Goal: Check status: Check status

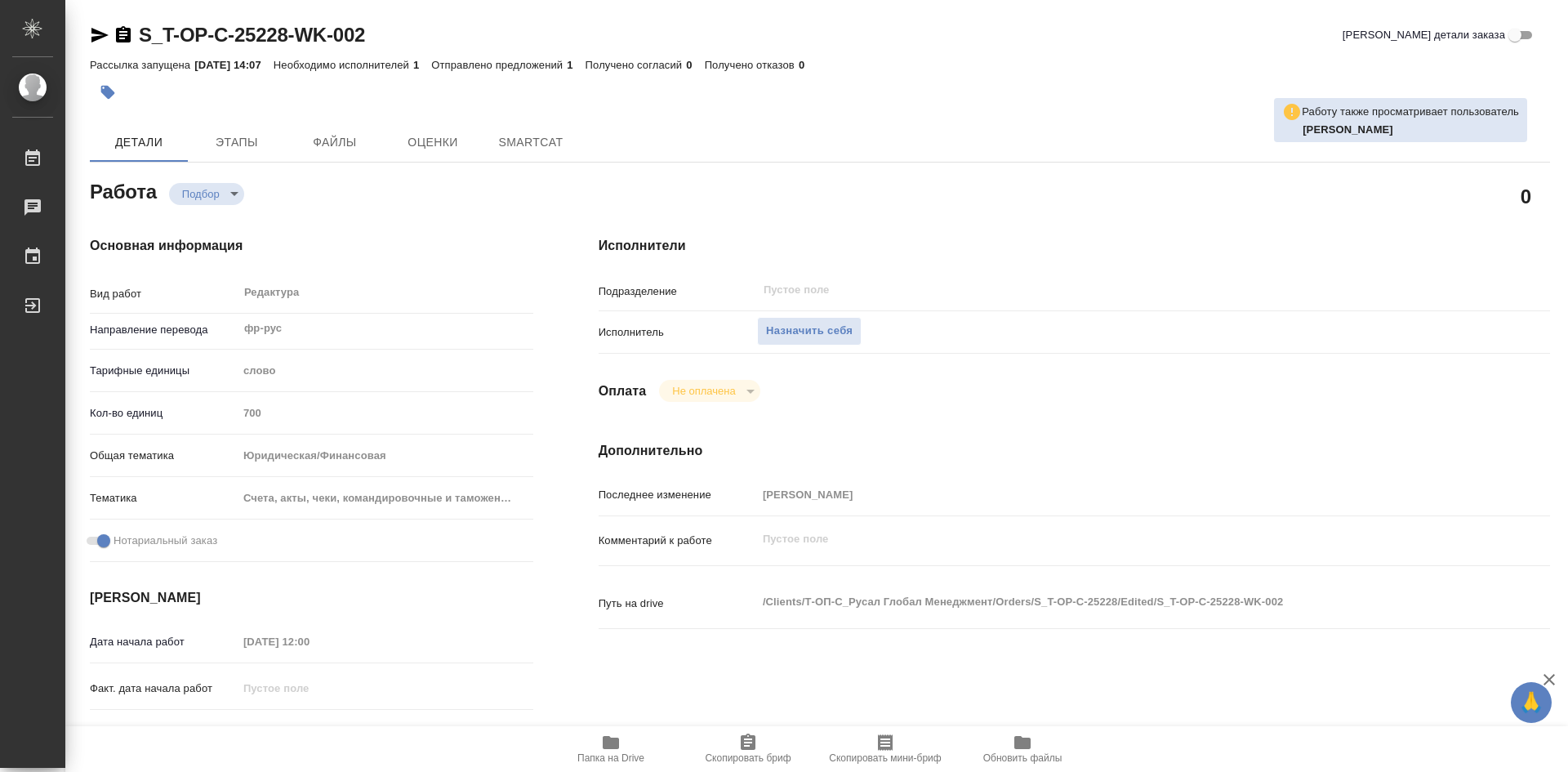
type textarea "x"
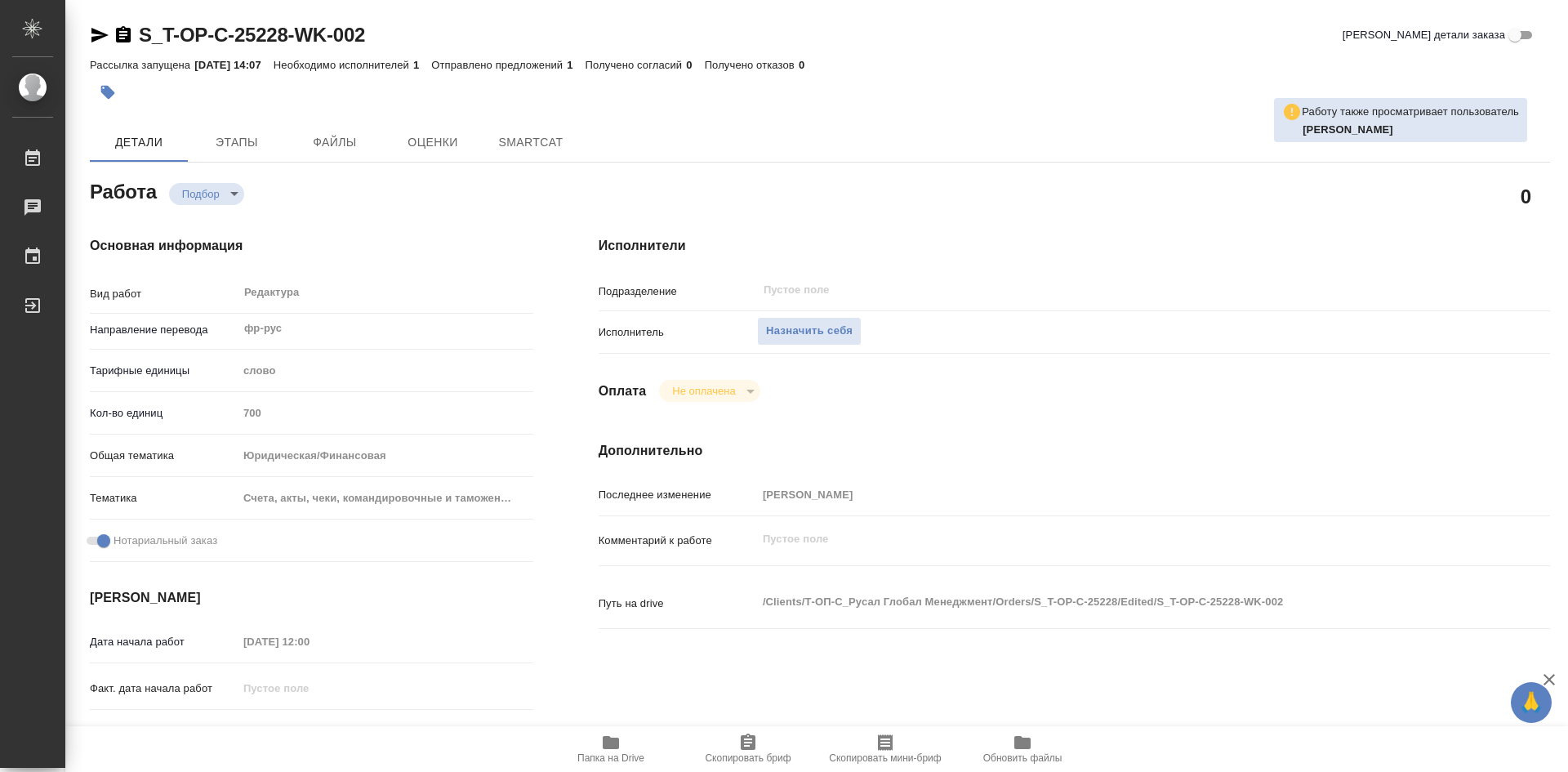
type textarea "x"
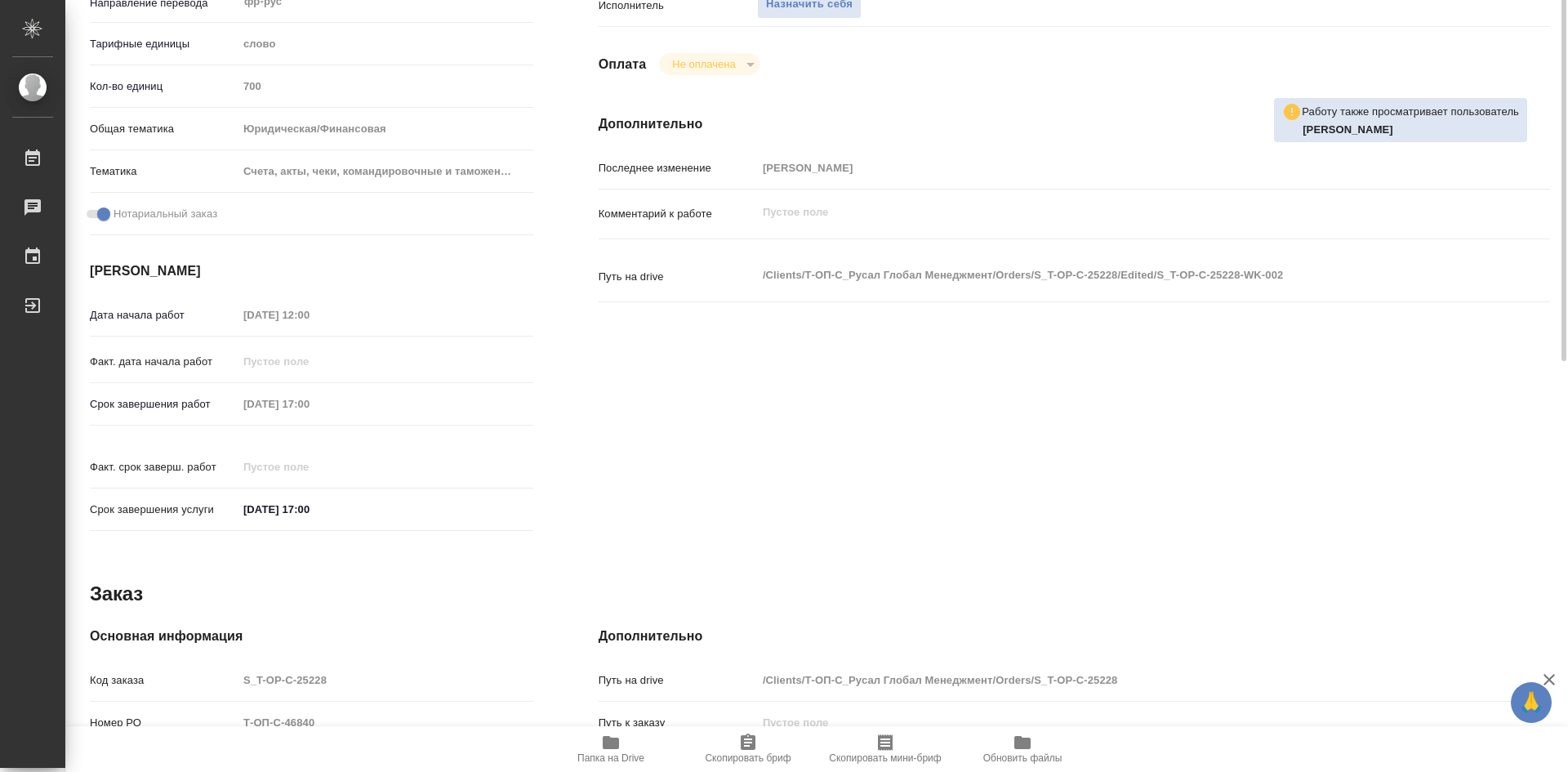
type textarea "x"
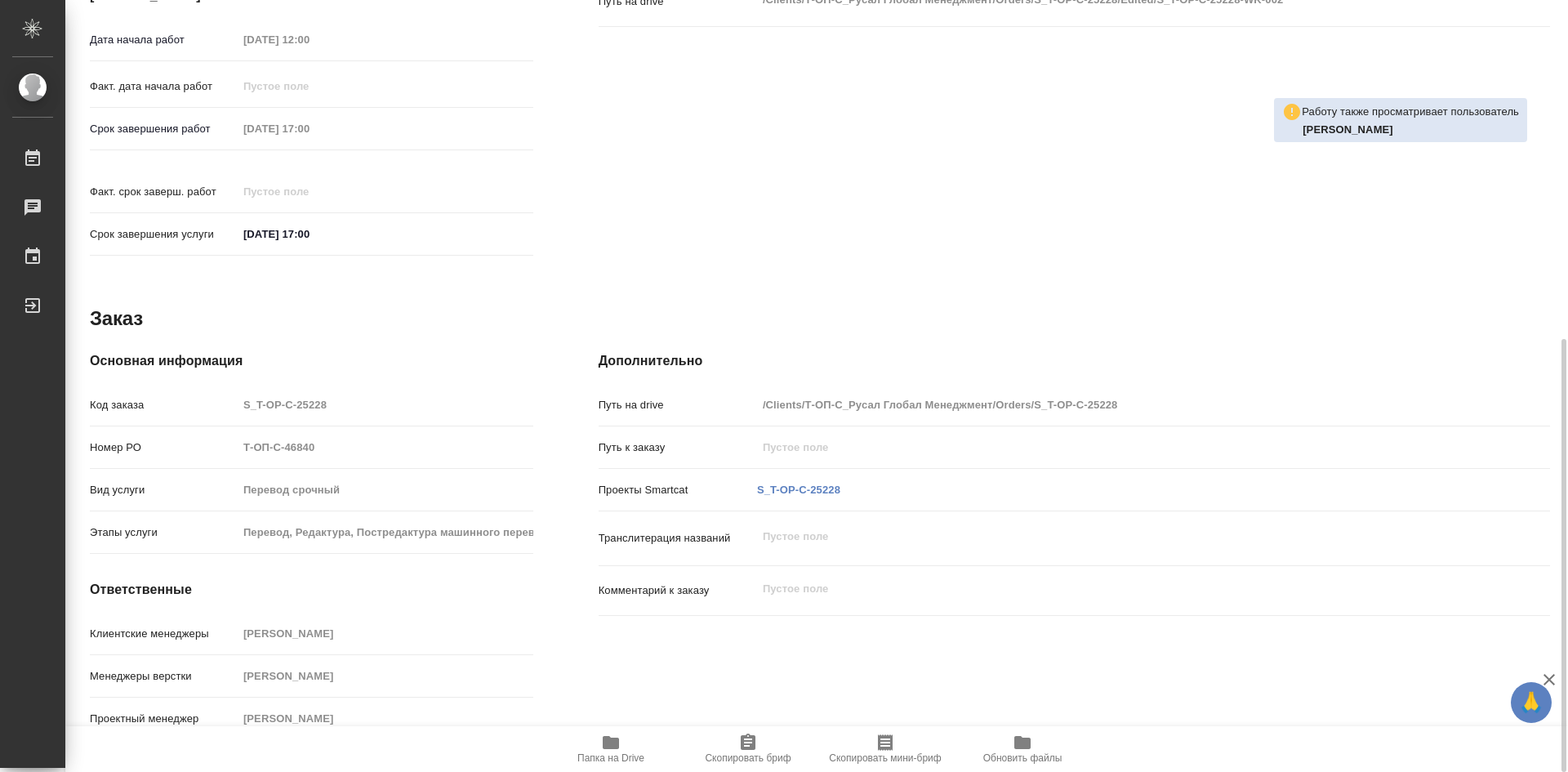
type textarea "x"
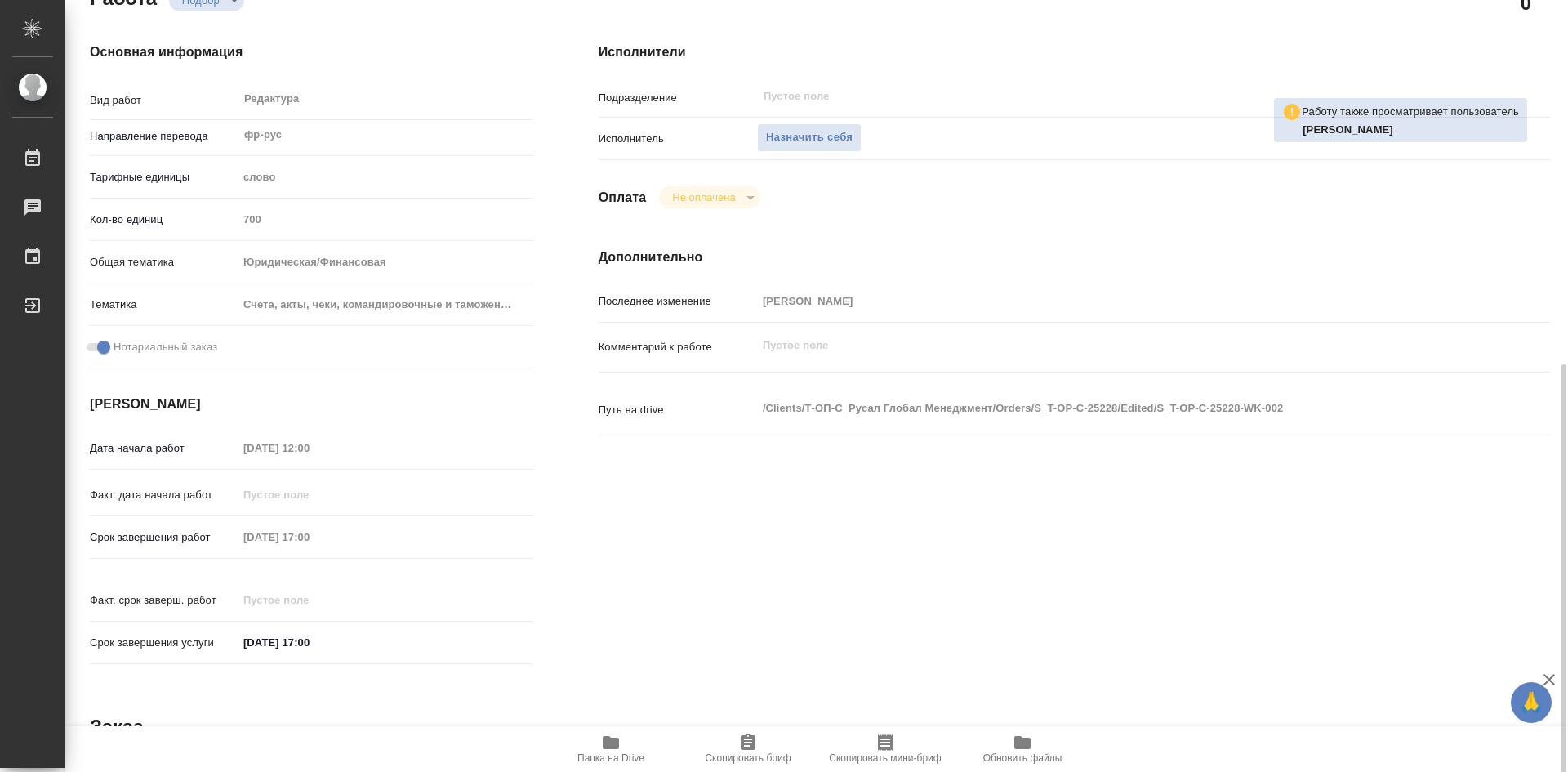
scroll to position [112, 0]
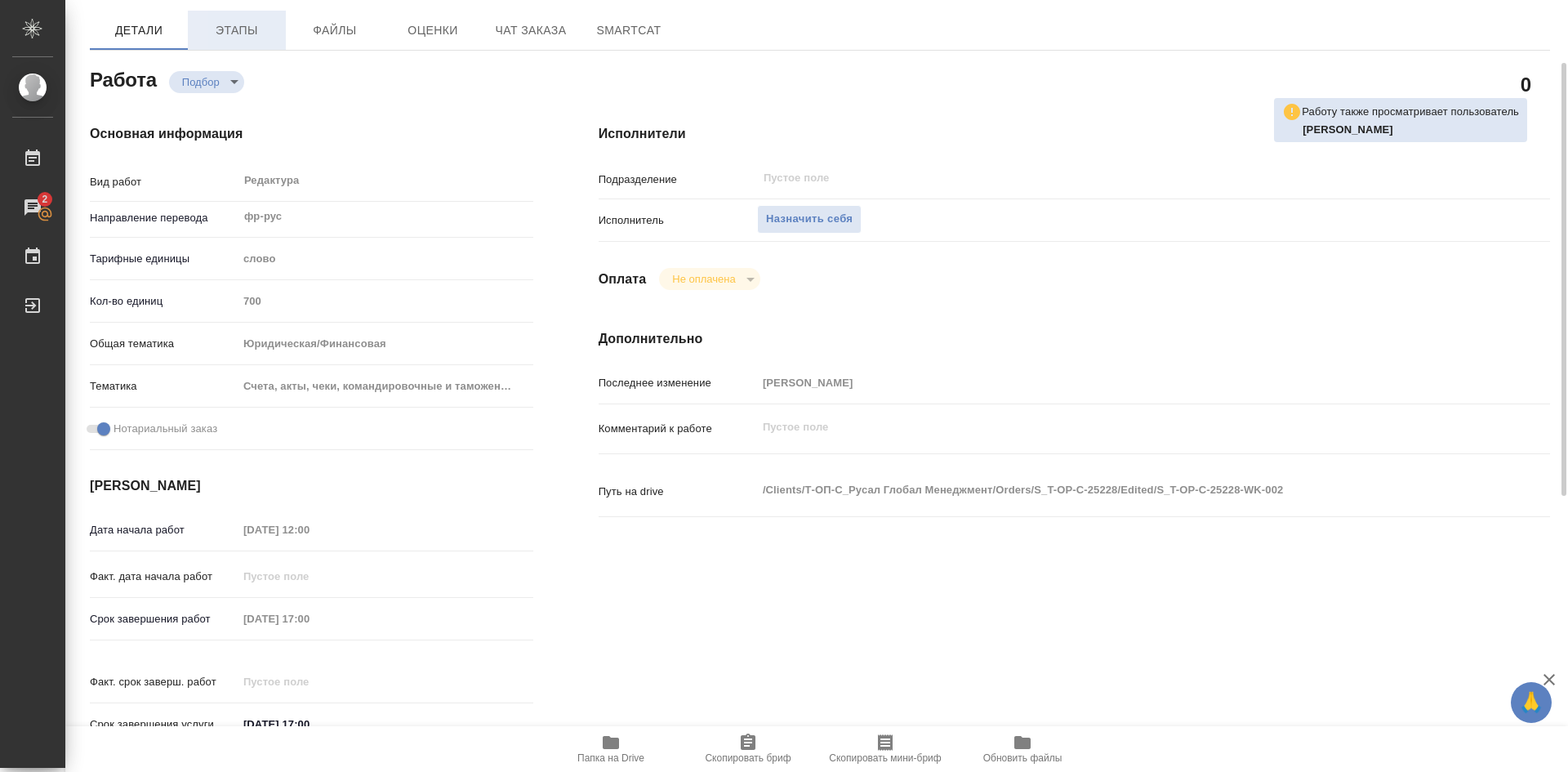
click at [231, 28] on span "Этапы" at bounding box center [236, 30] width 78 height 20
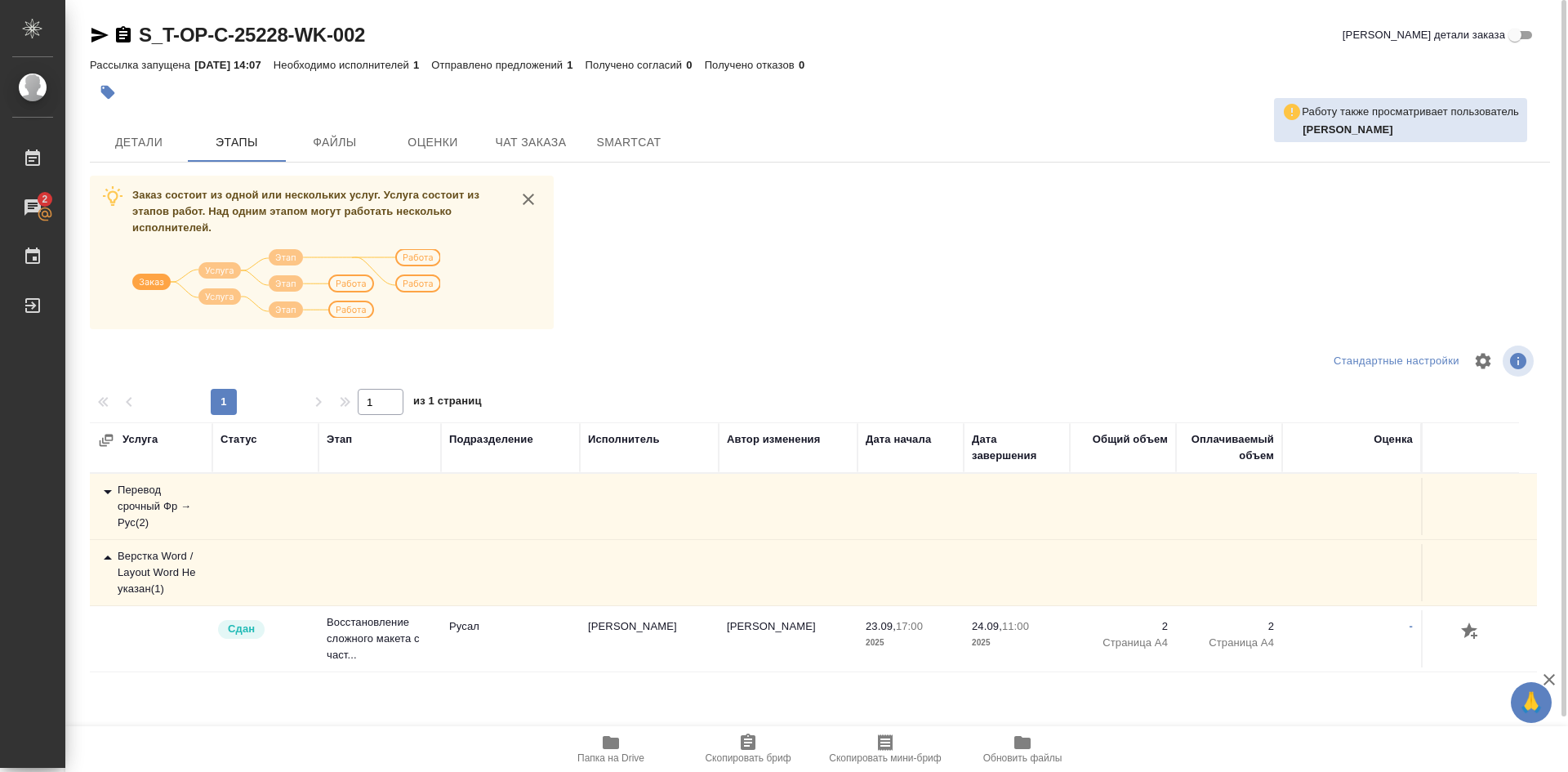
click at [161, 508] on div "Перевод срочный Фр → Рус ( 2 )" at bounding box center [152, 506] width 107 height 49
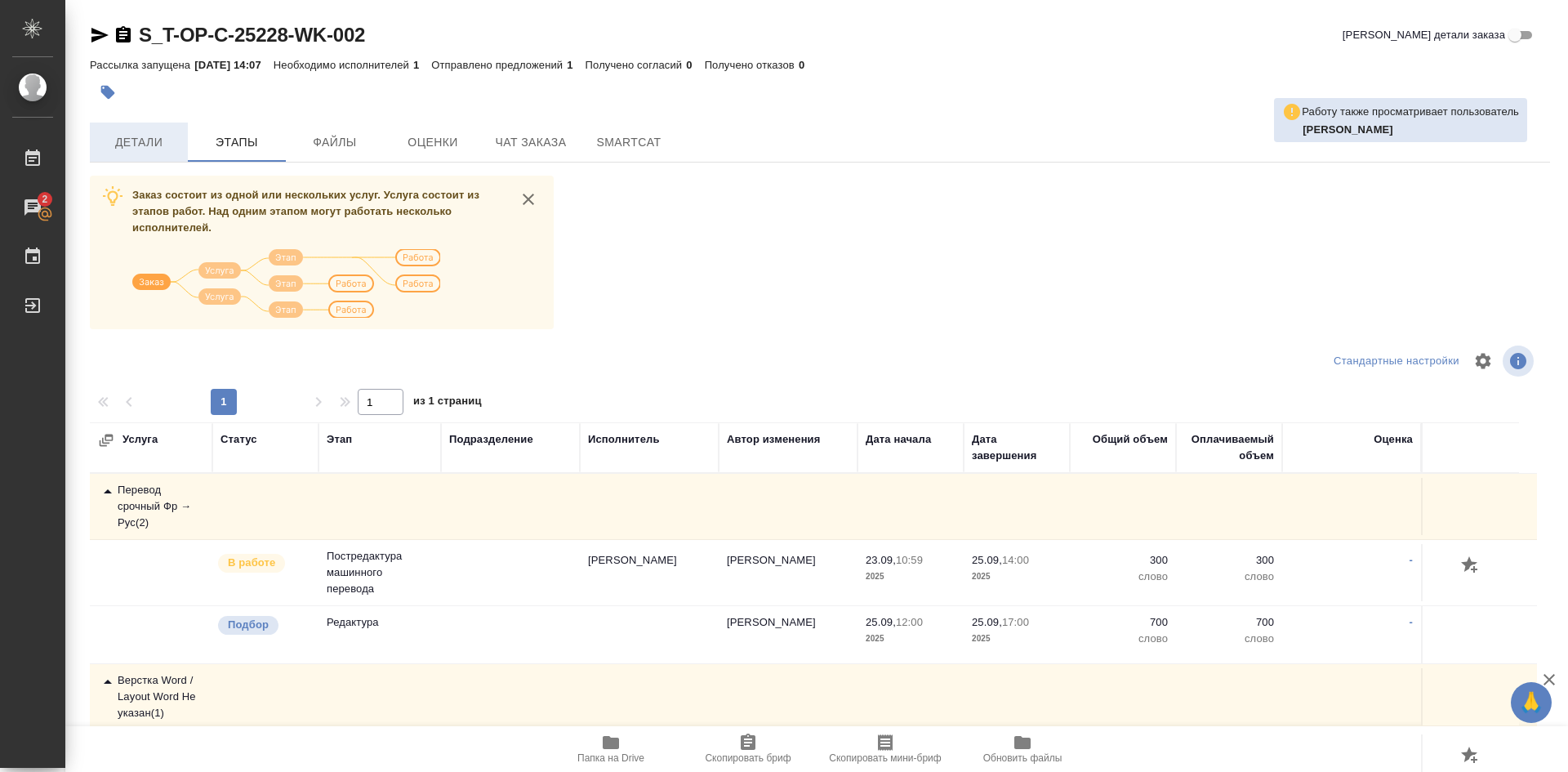
click at [136, 151] on span "Детали" at bounding box center [138, 142] width 78 height 20
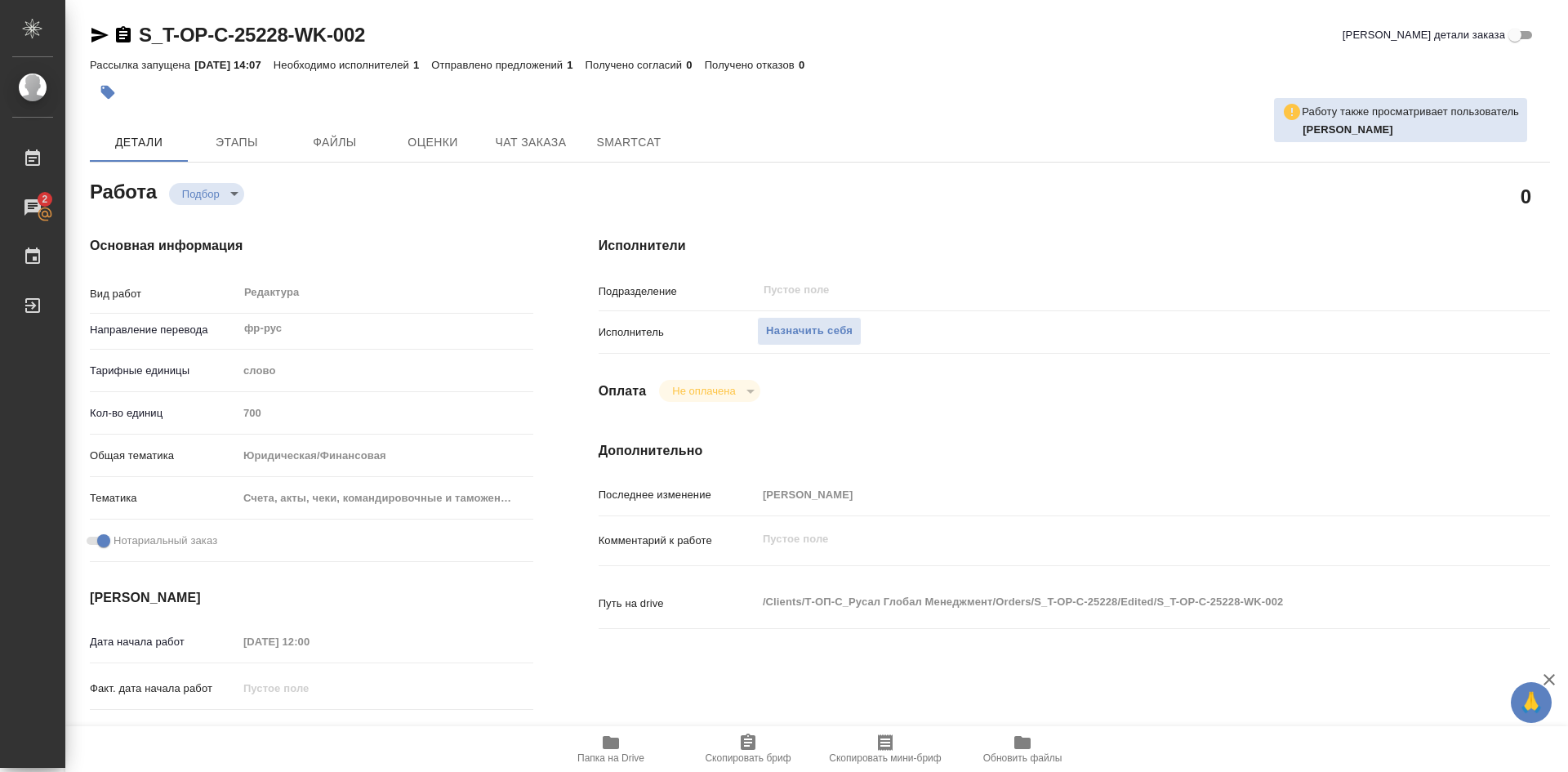
type textarea "x"
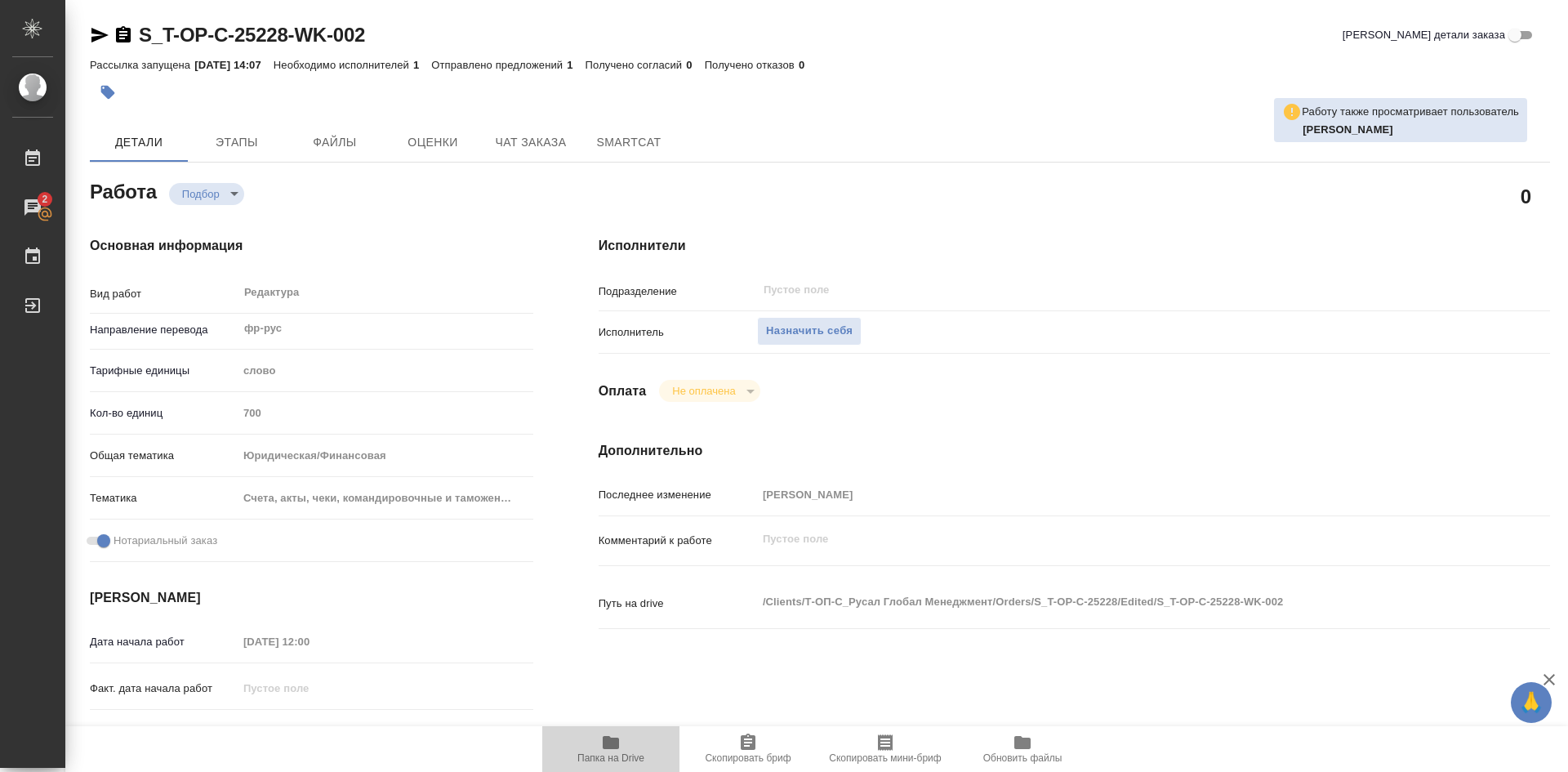
click at [610, 740] on icon "button" at bounding box center [611, 743] width 17 height 13
